Goal: Task Accomplishment & Management: Manage account settings

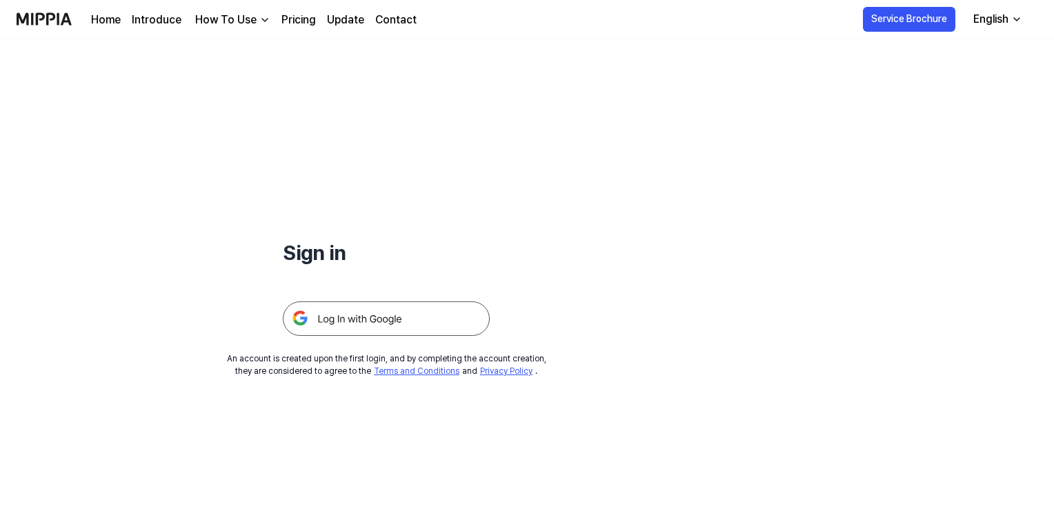
click at [378, 315] on img at bounding box center [386, 318] width 207 height 34
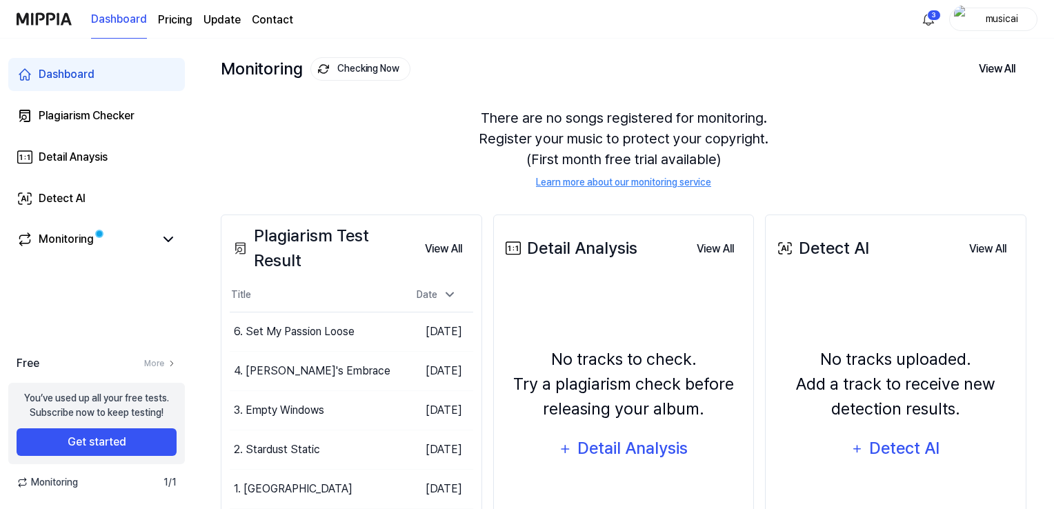
scroll to position [138, 0]
